Goal: Browse casually

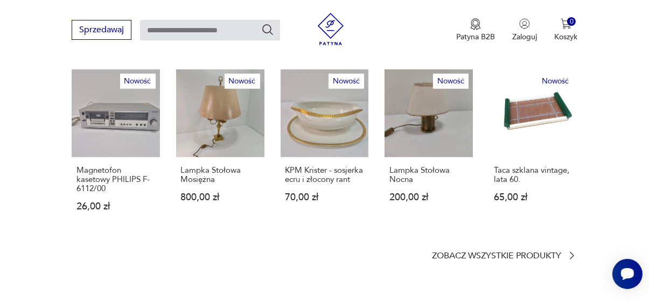
scroll to position [698, 0]
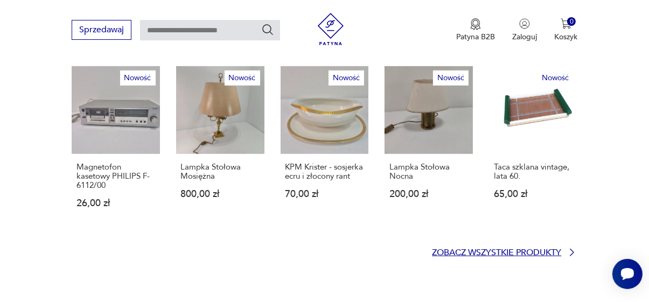
click at [548, 256] on p "Zobacz wszystkie produkty" at bounding box center [496, 252] width 129 height 7
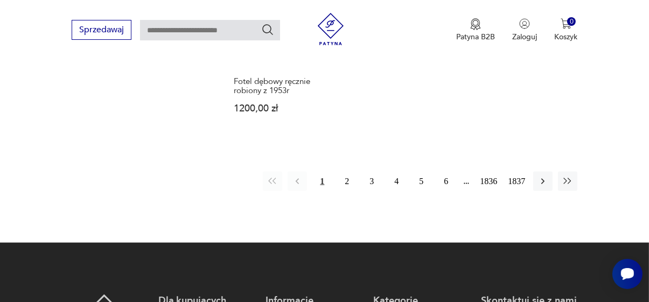
scroll to position [1349, 0]
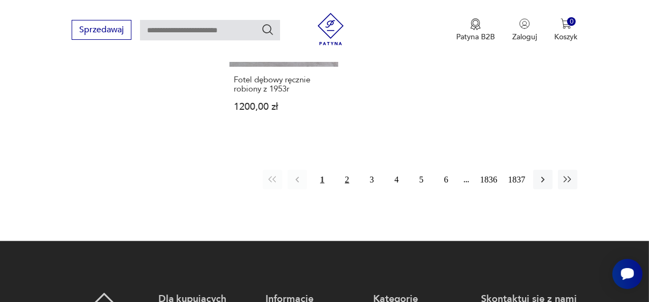
click at [337, 189] on button "2" at bounding box center [346, 179] width 19 height 19
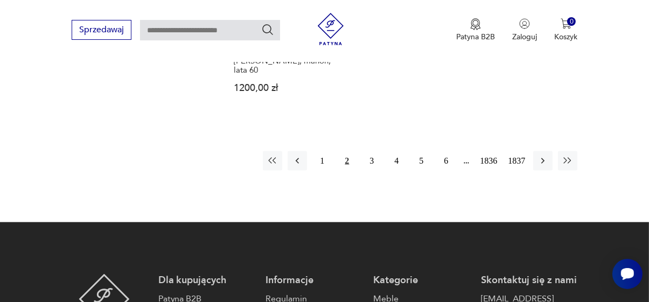
scroll to position [1441, 0]
click at [362, 171] on button "3" at bounding box center [371, 160] width 19 height 19
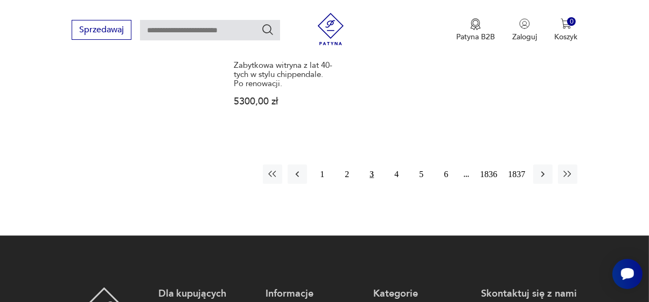
scroll to position [1428, 0]
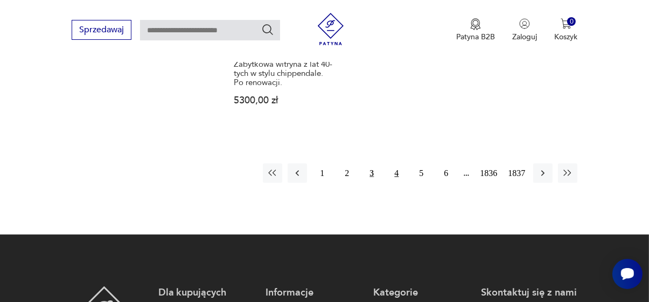
click at [387, 183] on button "4" at bounding box center [396, 173] width 19 height 19
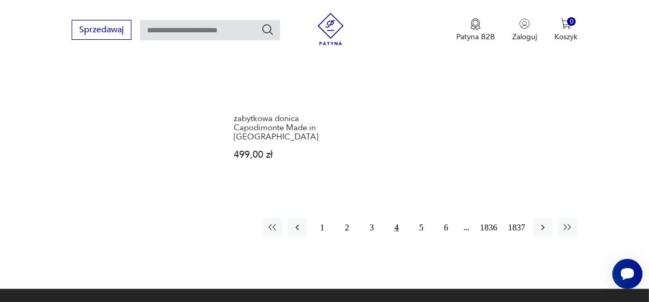
scroll to position [1411, 0]
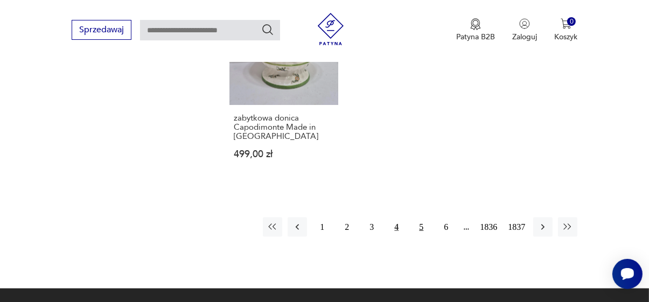
click at [411, 237] on button "5" at bounding box center [420, 226] width 19 height 19
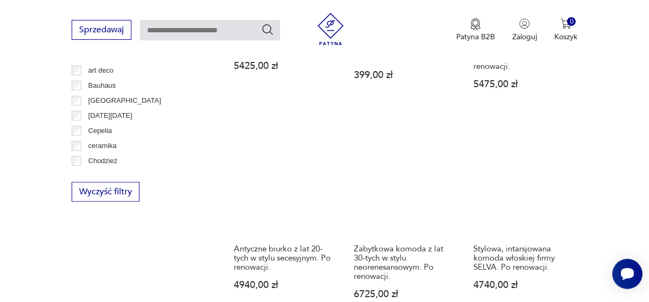
scroll to position [623, 0]
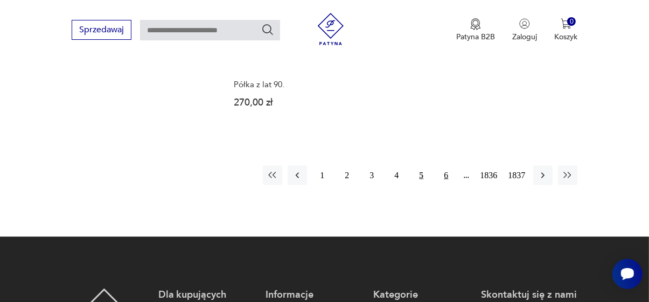
click at [436, 185] on button "6" at bounding box center [445, 175] width 19 height 19
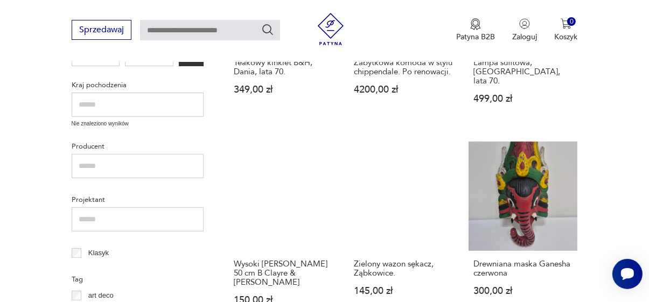
scroll to position [401, 0]
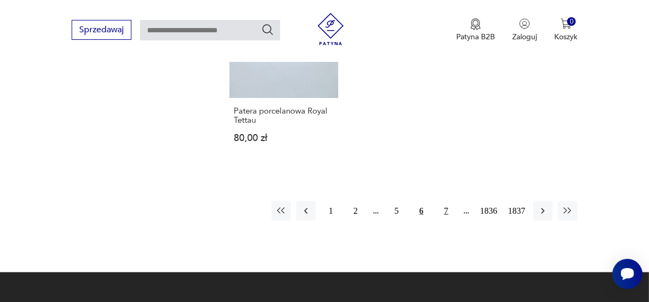
click at [436, 221] on button "7" at bounding box center [445, 210] width 19 height 19
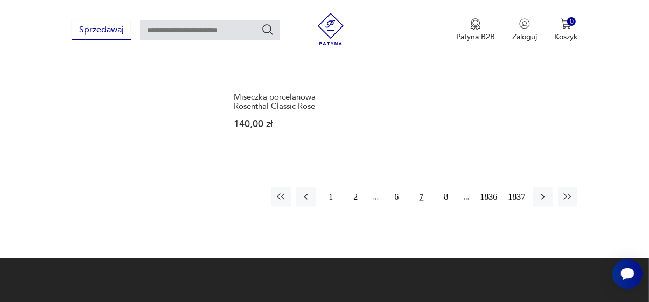
scroll to position [1387, 0]
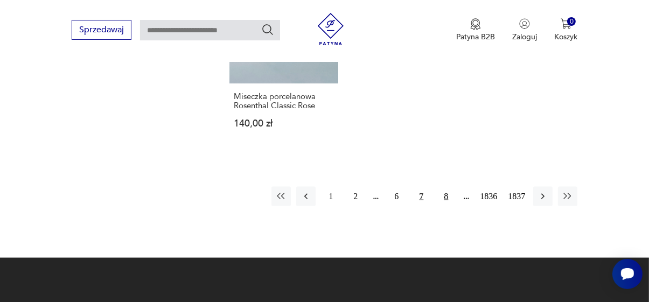
click at [436, 206] on button "8" at bounding box center [445, 196] width 19 height 19
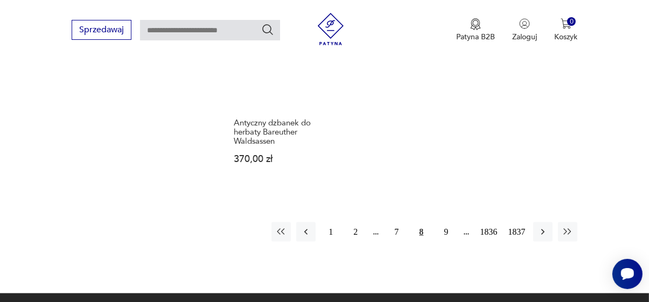
scroll to position [1370, 0]
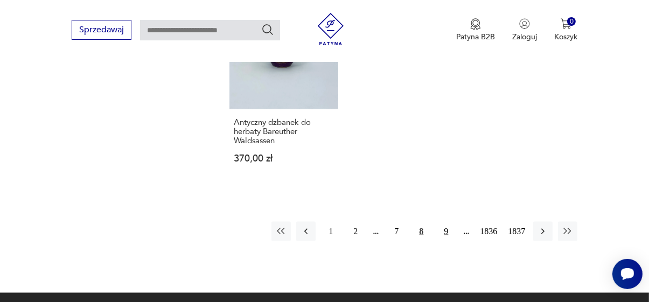
click at [436, 241] on button "9" at bounding box center [445, 231] width 19 height 19
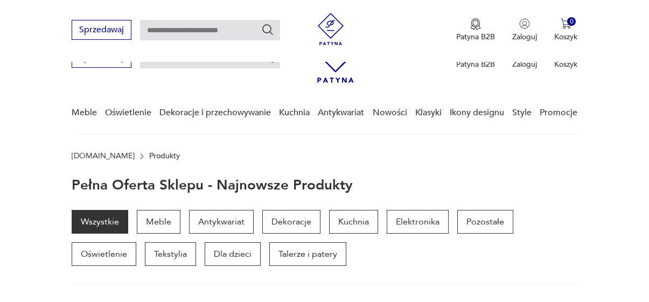
scroll to position [1458, 0]
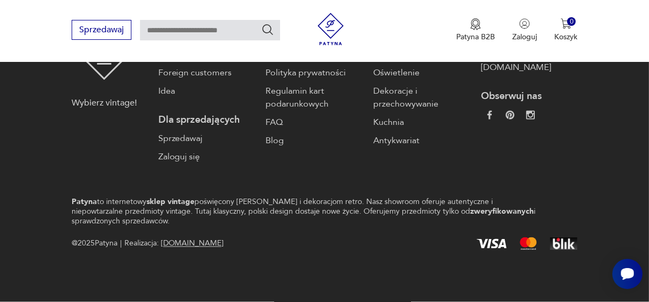
scroll to position [1275, 0]
